Goal: Transaction & Acquisition: Purchase product/service

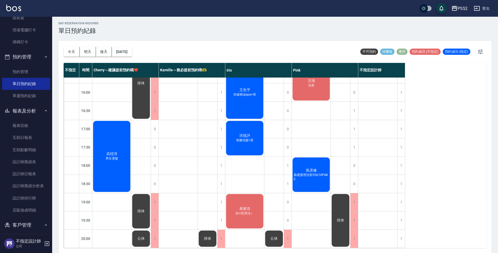
scroll to position [2, 0]
click at [284, 161] on div "1" at bounding box center [288, 165] width 8 height 18
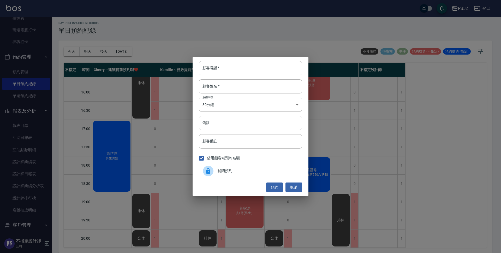
click at [285, 161] on div "佔用顧客端預約名額" at bounding box center [250, 158] width 103 height 11
click at [252, 166] on div "關閉預約" at bounding box center [250, 171] width 103 height 15
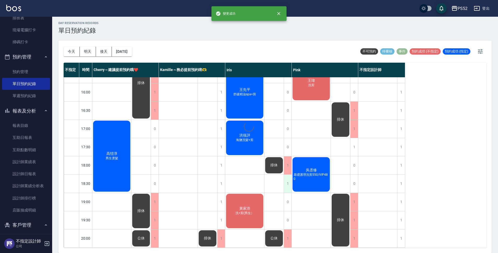
click at [288, 175] on div "1" at bounding box center [288, 184] width 8 height 18
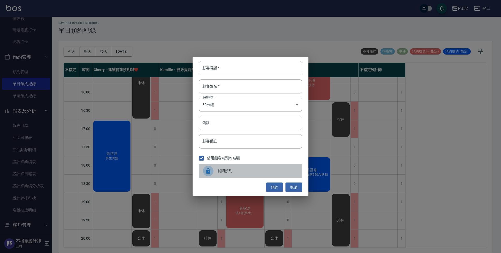
click at [250, 172] on span "關閉預約" at bounding box center [258, 170] width 80 height 5
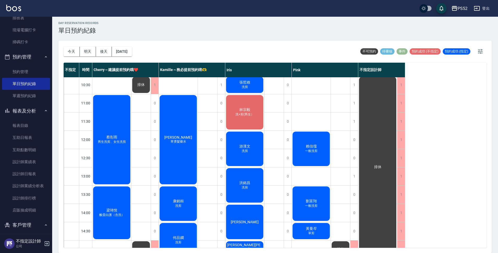
scroll to position [0, 0]
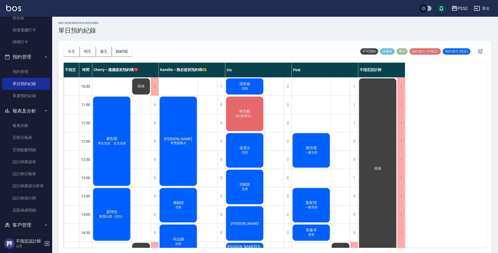
click at [108, 187] on div "[PERSON_NAME] 酸蛋白護（含洗）" at bounding box center [111, 141] width 39 height 91
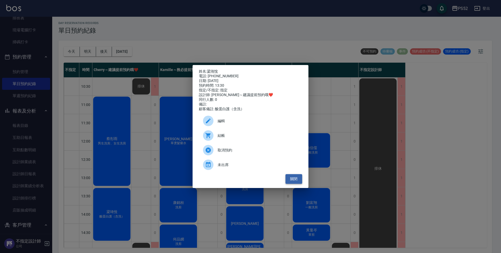
click at [293, 182] on button "關閉" at bounding box center [293, 179] width 17 height 10
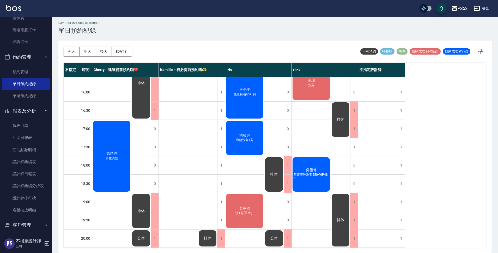
scroll to position [200, 0]
click at [219, 160] on div "1" at bounding box center [221, 165] width 8 height 18
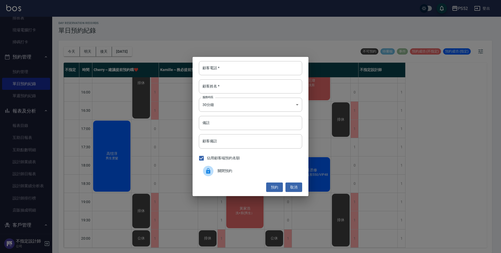
click at [216, 174] on div at bounding box center [210, 171] width 15 height 10
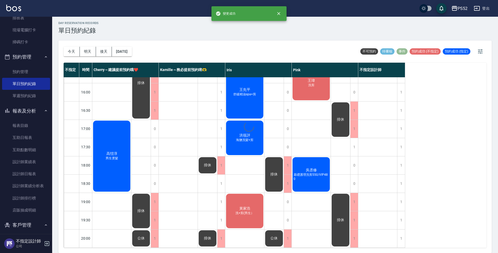
click at [223, 175] on div "1" at bounding box center [221, 184] width 8 height 18
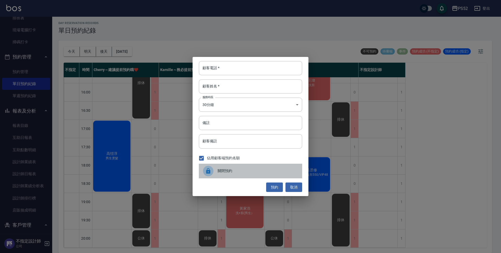
click at [219, 172] on span "關閉預約" at bounding box center [258, 170] width 80 height 5
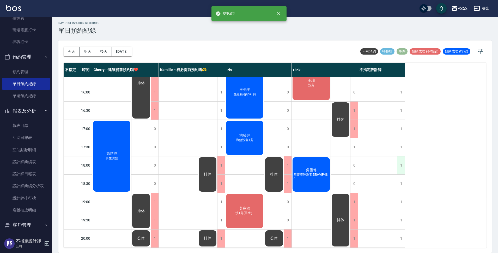
click at [400, 159] on div "1" at bounding box center [401, 165] width 8 height 18
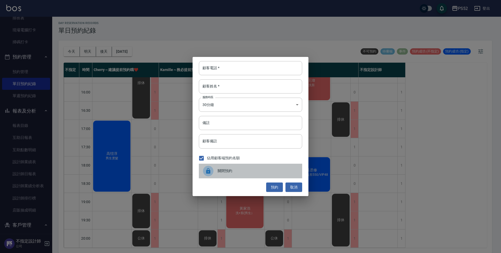
click at [230, 173] on div "關閉預約" at bounding box center [250, 171] width 103 height 15
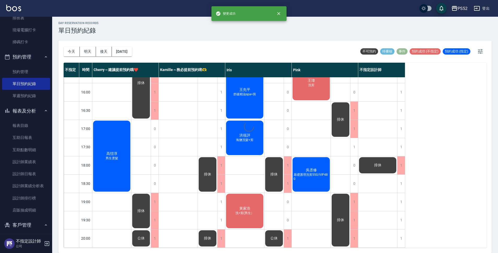
click at [400, 177] on div "1" at bounding box center [401, 184] width 8 height 18
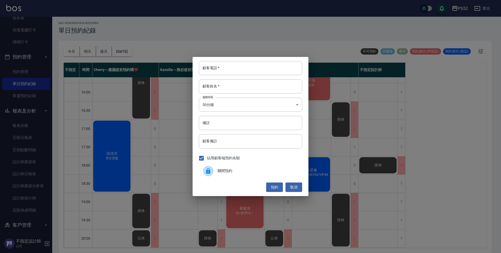
click at [236, 168] on span "關閉預約" at bounding box center [258, 170] width 80 height 5
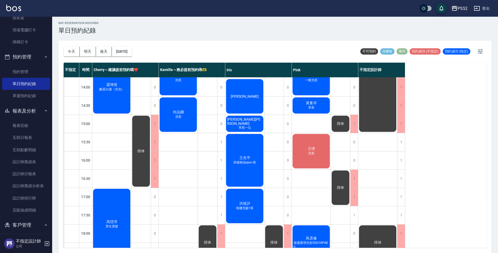
scroll to position [121, 0]
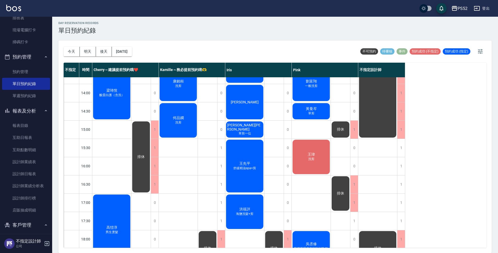
click at [478, 7] on icon "button" at bounding box center [477, 8] width 6 height 6
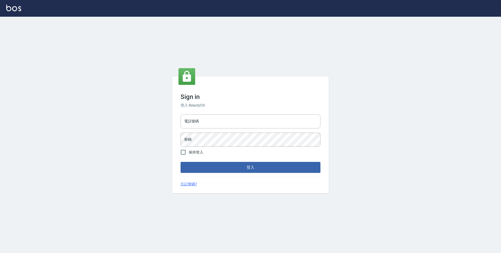
click at [273, 119] on input "電話號碼" at bounding box center [251, 121] width 140 height 14
type input "0923939755"
click at [181, 162] on button "登入" at bounding box center [251, 167] width 140 height 11
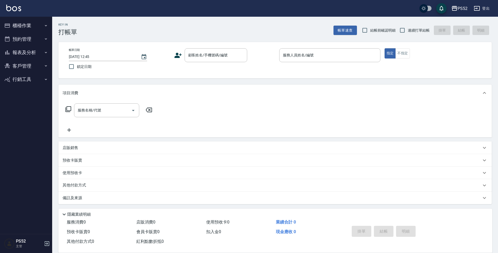
click at [419, 30] on span "連續打單結帳" at bounding box center [419, 30] width 22 height 5
click at [408, 30] on input "連續打單結帳" at bounding box center [402, 30] width 11 height 11
checkbox input "true"
click at [226, 56] on input "顧客姓名/手機號碼/編號" at bounding box center [212, 55] width 50 height 9
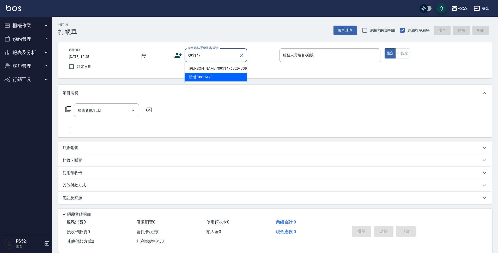
click at [199, 73] on li "張哲維/0911476329/B0911476329" at bounding box center [216, 68] width 63 height 9
type input "張哲維/0911476329/B0911476329"
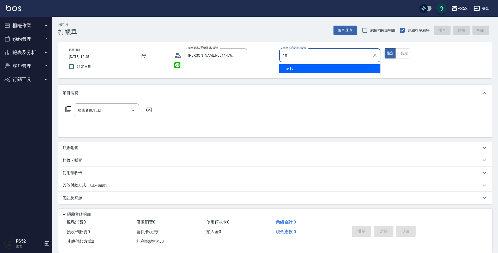
type input "Iris-10"
type button "true"
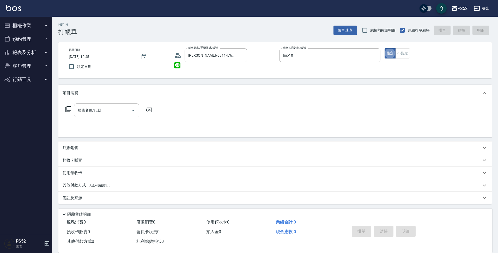
click at [116, 109] on input "服務名稱/代號" at bounding box center [102, 110] width 53 height 9
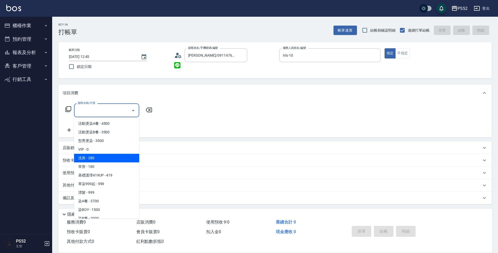
click at [104, 155] on span "洗剪 - 280" at bounding box center [106, 158] width 65 height 9
type input "洗剪(C1)"
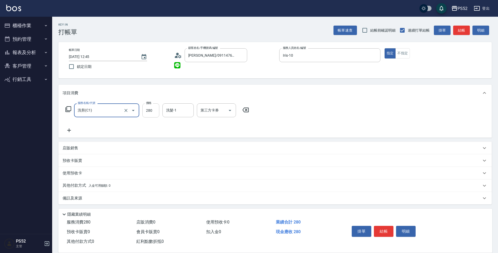
click at [152, 116] on input "280" at bounding box center [150, 110] width 17 height 14
type input "350"
click at [380, 226] on button "結帳" at bounding box center [384, 231] width 20 height 11
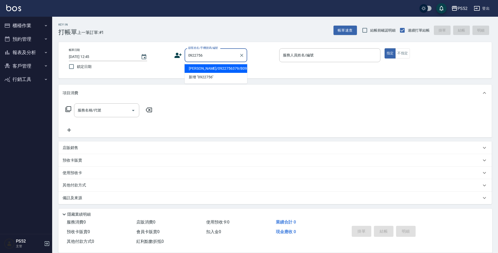
click at [217, 73] on li "林宗毅/0922756379/B0922756379" at bounding box center [216, 68] width 63 height 9
type input "林宗毅/0922756379/B0922756379"
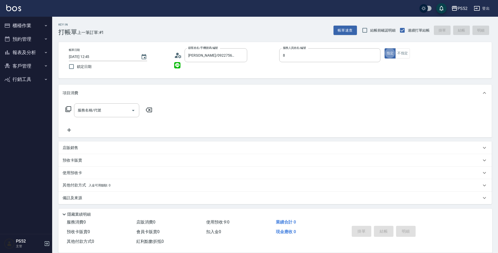
type input "Pink-8"
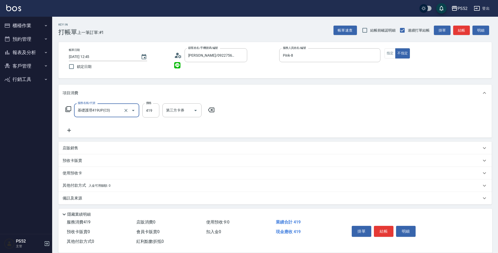
type input "基礎護理419UP(C3)"
type input "439"
click at [383, 233] on button "結帳" at bounding box center [384, 231] width 20 height 11
